Goal: Use online tool/utility: Utilize a website feature to perform a specific function

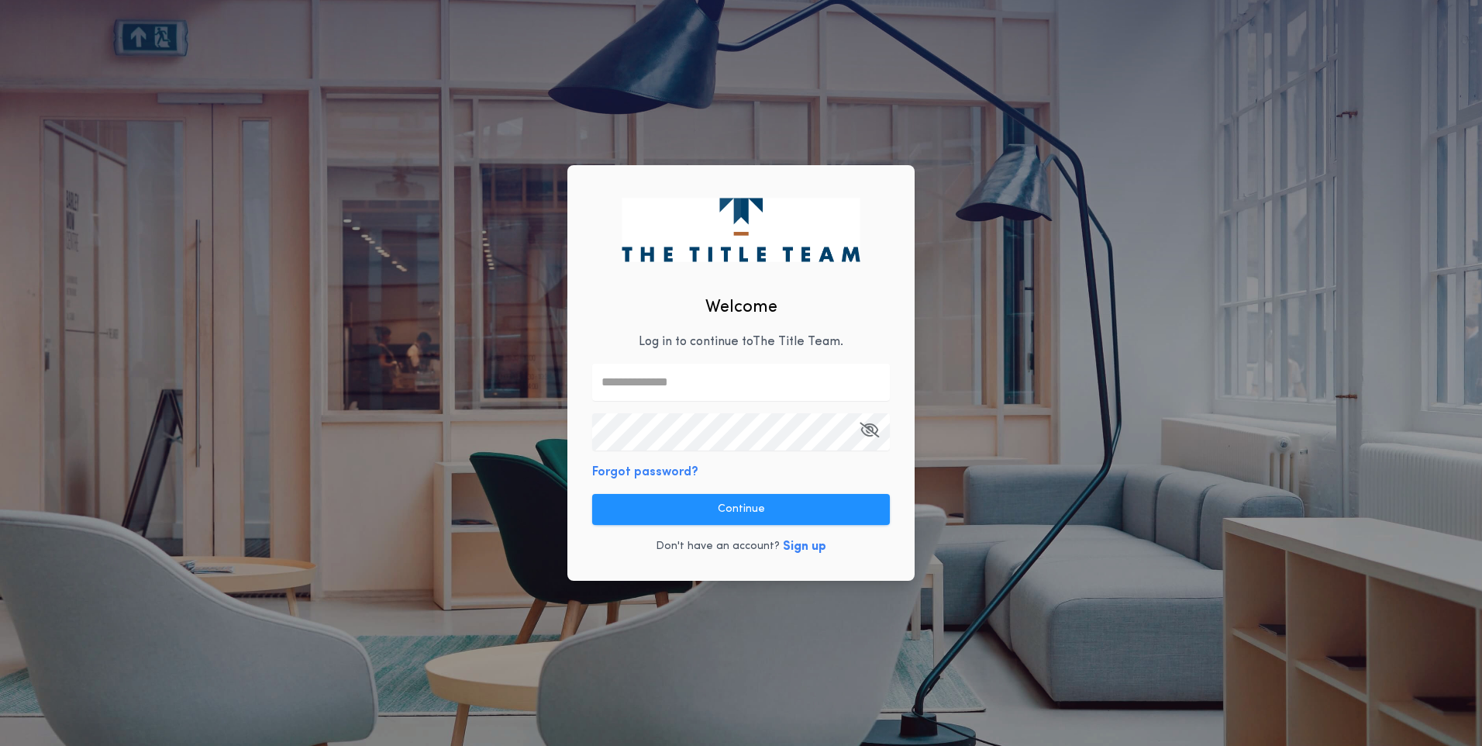
click at [727, 361] on div "Welcome Log in to continue to The Title Team . Forgot password? Continue Don't …" at bounding box center [740, 372] width 347 height 415
click at [727, 380] on input "text" at bounding box center [741, 381] width 298 height 37
click at [729, 377] on input "text" at bounding box center [741, 381] width 298 height 37
type input "**********"
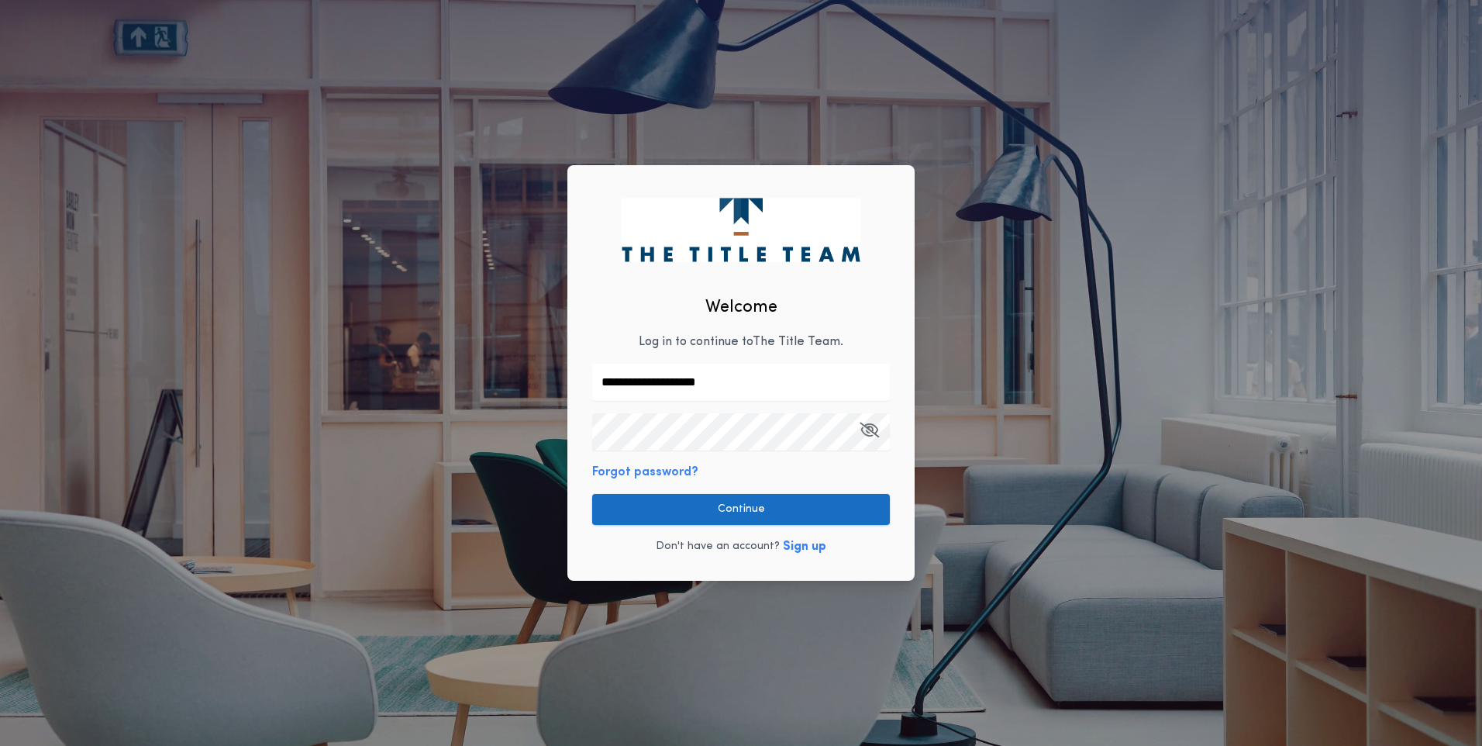
click at [693, 506] on button "Continue" at bounding box center [741, 509] width 298 height 31
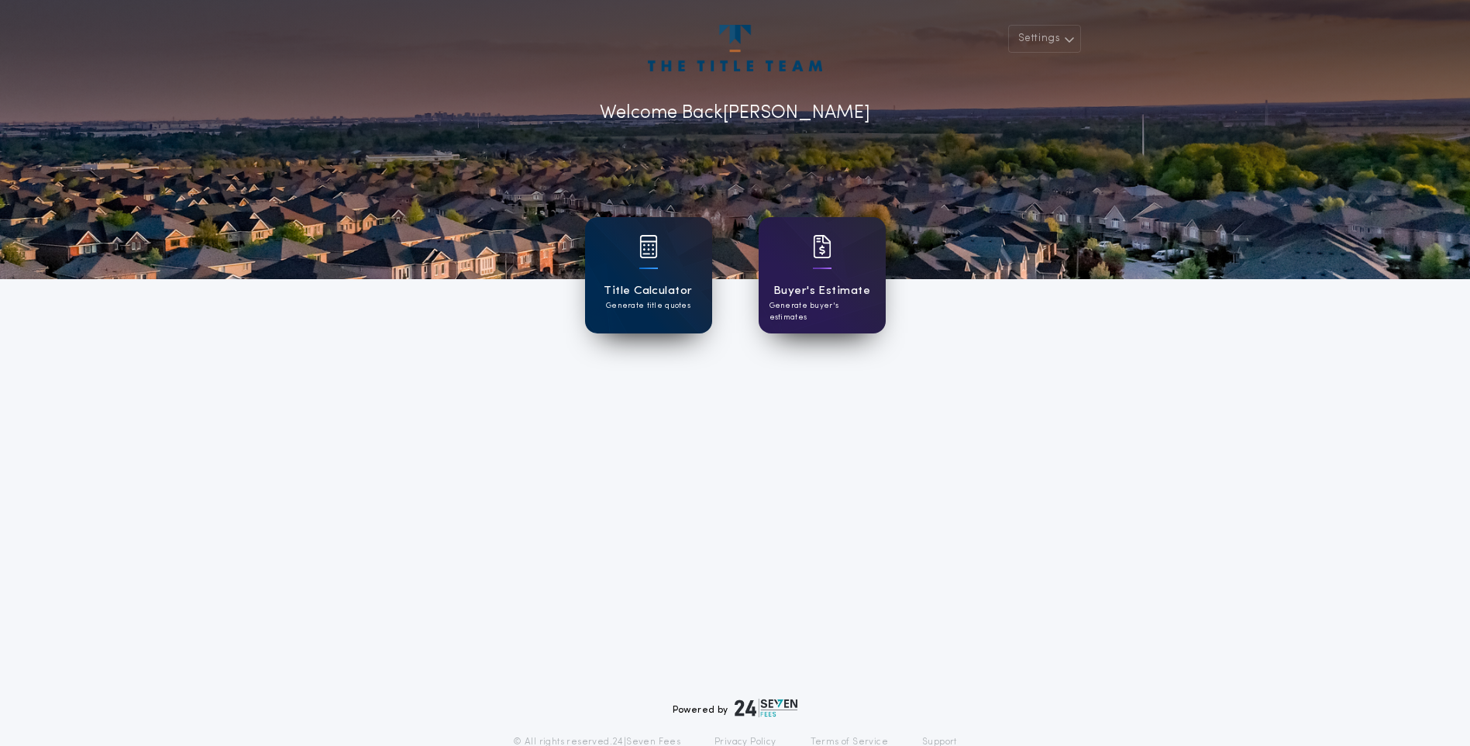
click at [608, 254] on div "Title Calculator Generate title quotes" at bounding box center [648, 275] width 127 height 116
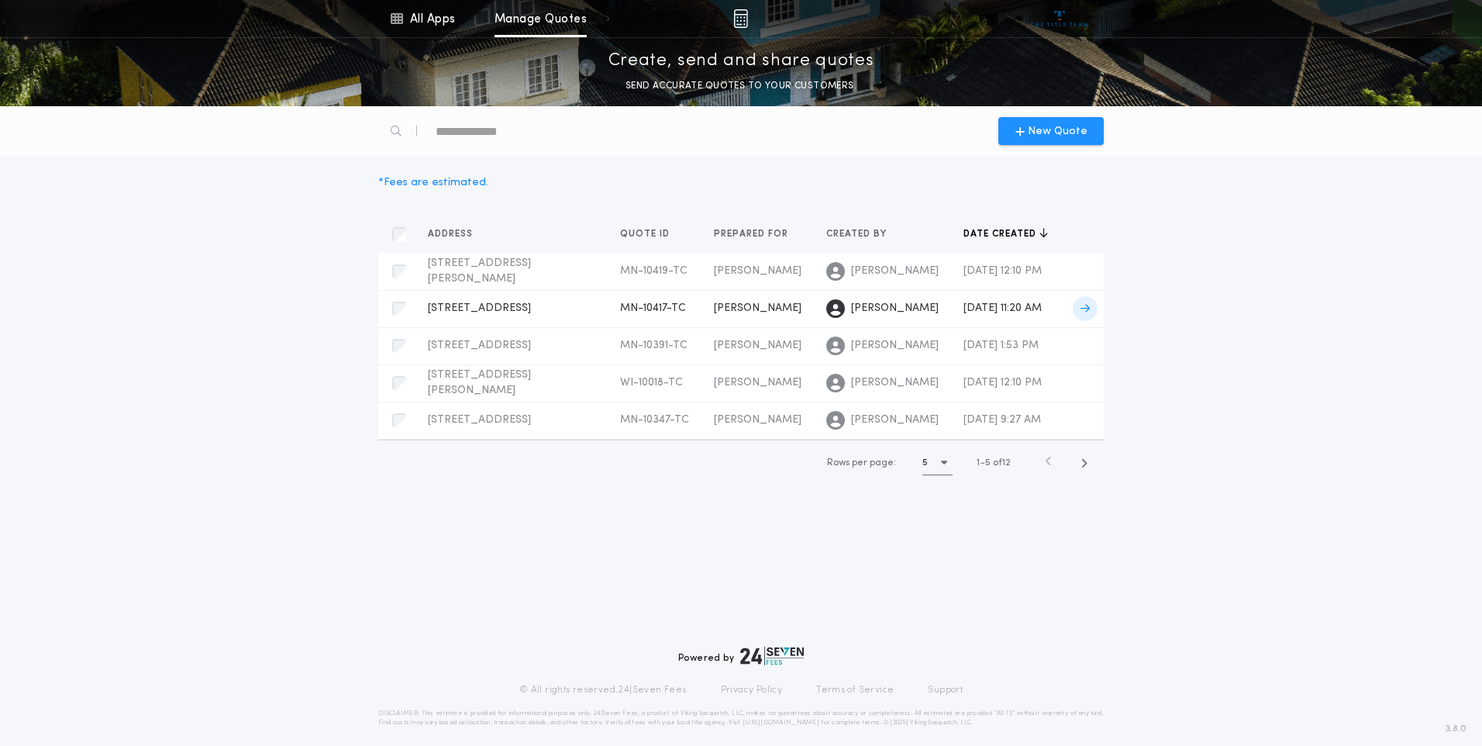
click at [531, 308] on span "[STREET_ADDRESS]" at bounding box center [479, 308] width 103 height 12
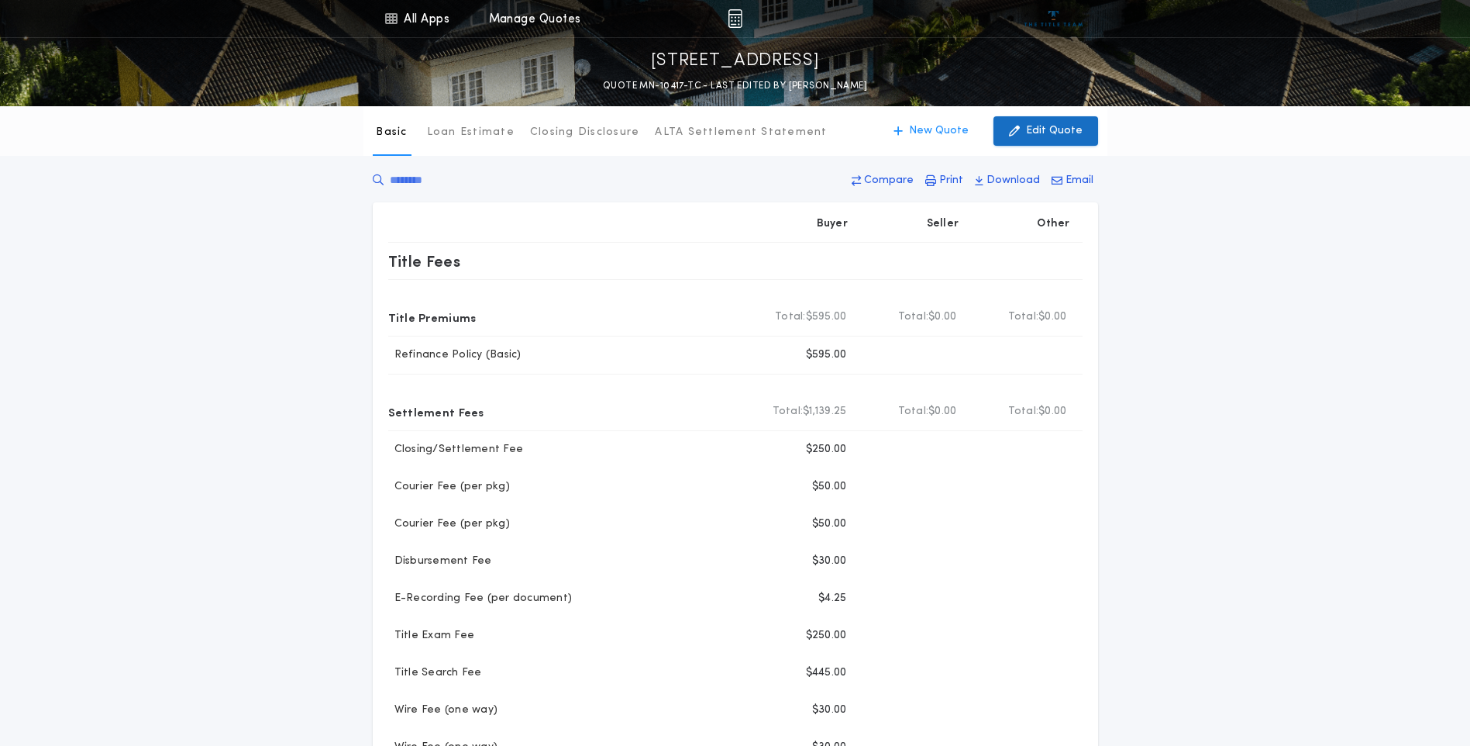
click at [1050, 125] on p "Edit Quote" at bounding box center [1054, 130] width 57 height 15
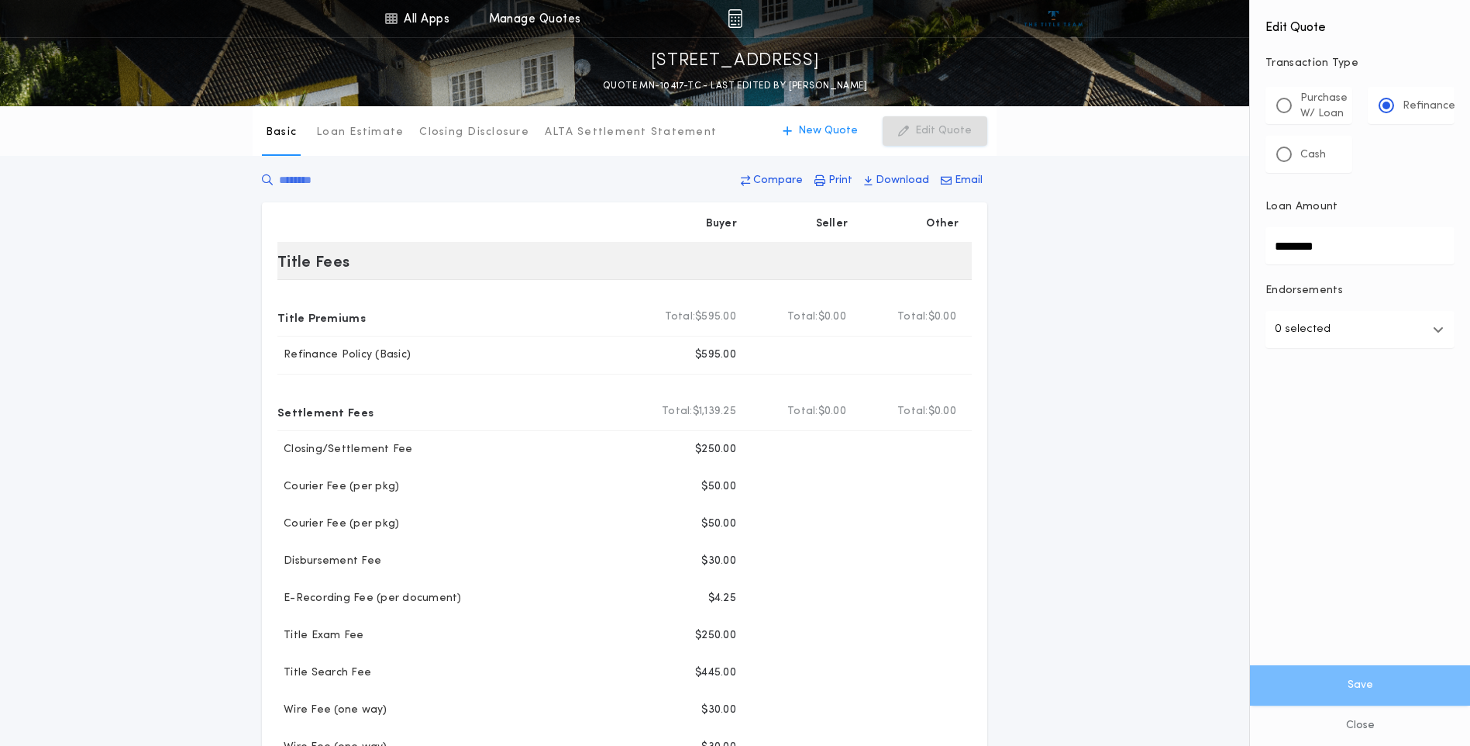
drag, startPoint x: 1352, startPoint y: 251, endPoint x: 815, endPoint y: 250, distance: 537.8
click at [825, 251] on div "All Apps Title Calculator Buyer's Estimate Menu All Apps Manage Quotes [STREET_…" at bounding box center [735, 645] width 1470 height 1290
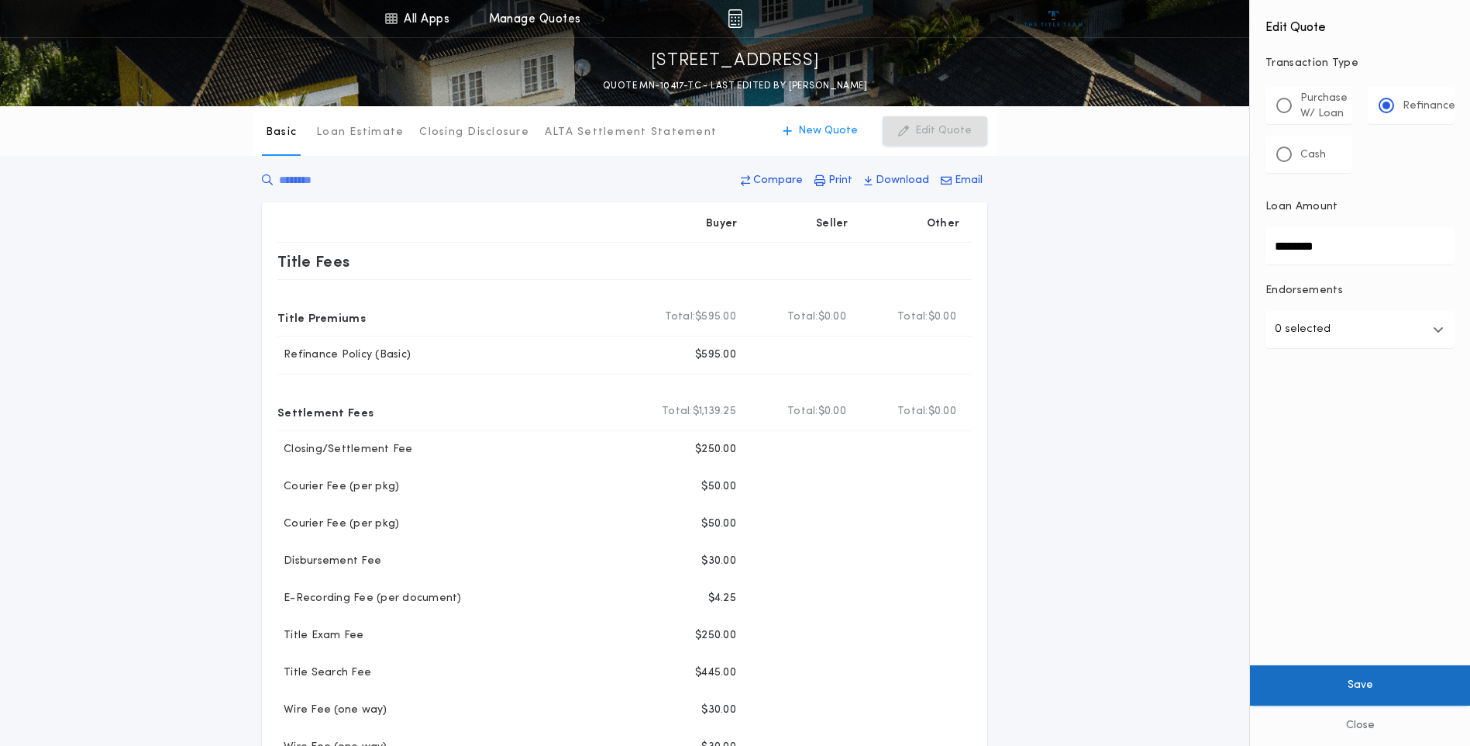
type input "********"
click at [1339, 690] on button "Save" at bounding box center [1360, 685] width 220 height 40
